Goal: Task Accomplishment & Management: Manage account settings

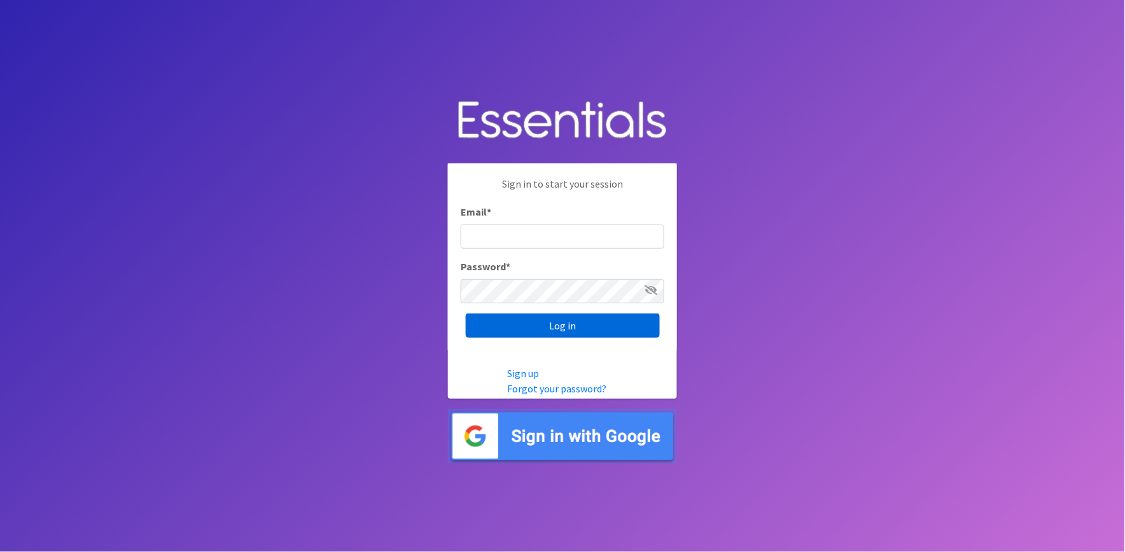
type input "[PERSON_NAME][EMAIL_ADDRESS][DOMAIN_NAME]"
click at [512, 323] on input "Log in" at bounding box center [563, 326] width 194 height 24
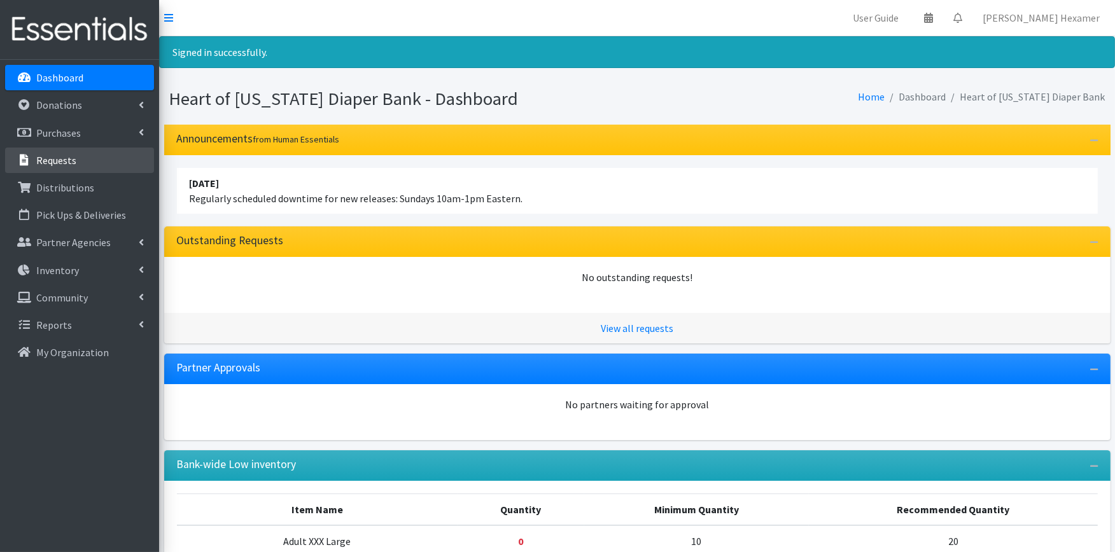
click at [46, 160] on p "Requests" at bounding box center [56, 160] width 40 height 13
